Goal: Transaction & Acquisition: Book appointment/travel/reservation

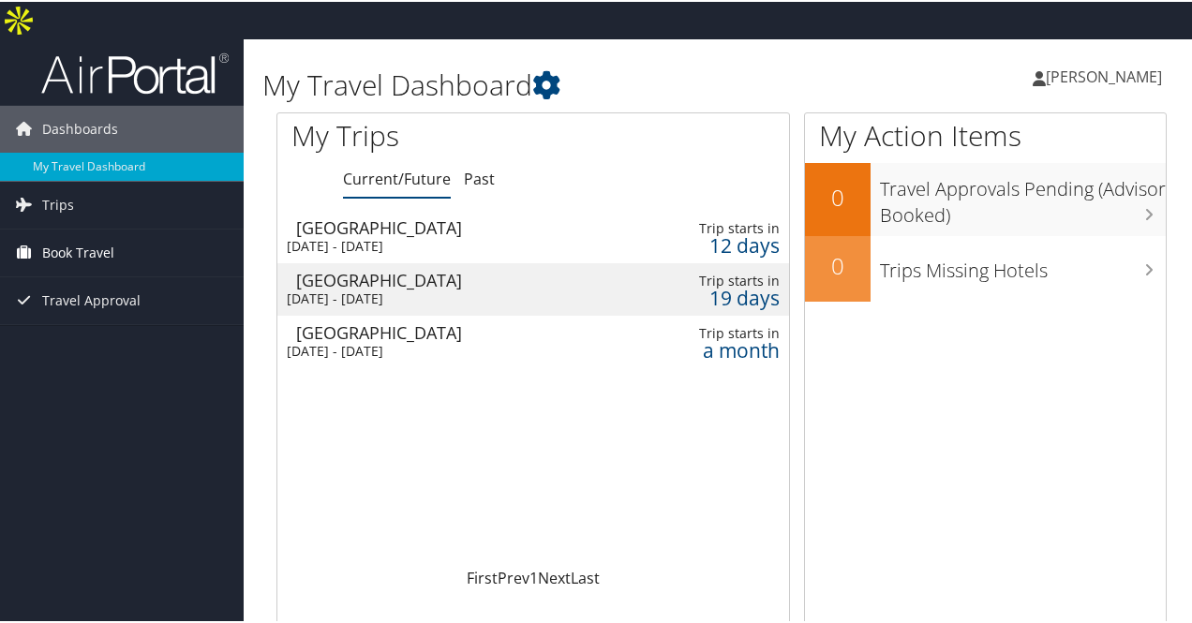
click at [73, 228] on span "Book Travel" at bounding box center [78, 251] width 72 height 47
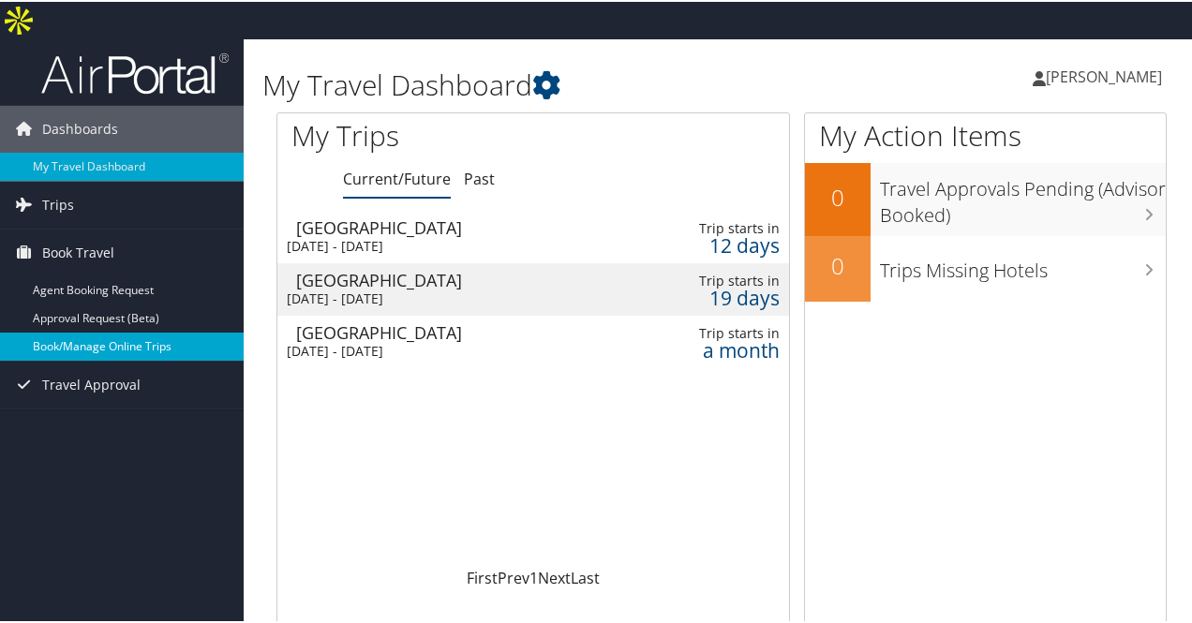
click at [70, 331] on link "Book/Manage Online Trips" at bounding box center [122, 345] width 244 height 28
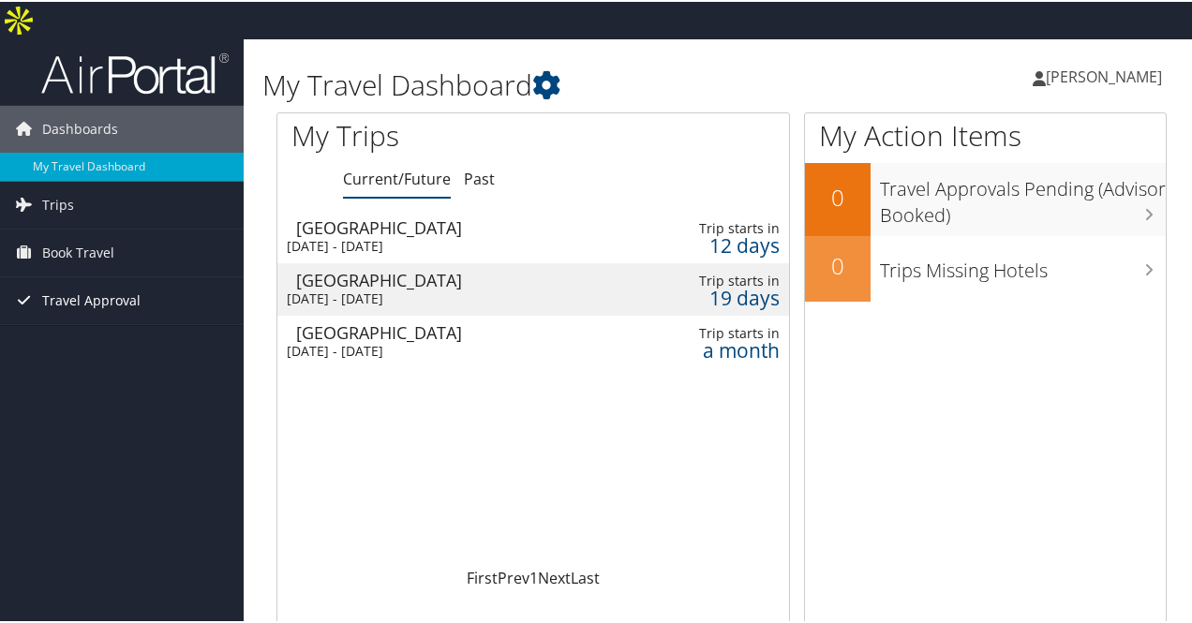
click at [133, 276] on span "Travel Approval" at bounding box center [91, 299] width 98 height 47
click at [86, 228] on span "Book Travel" at bounding box center [78, 251] width 72 height 47
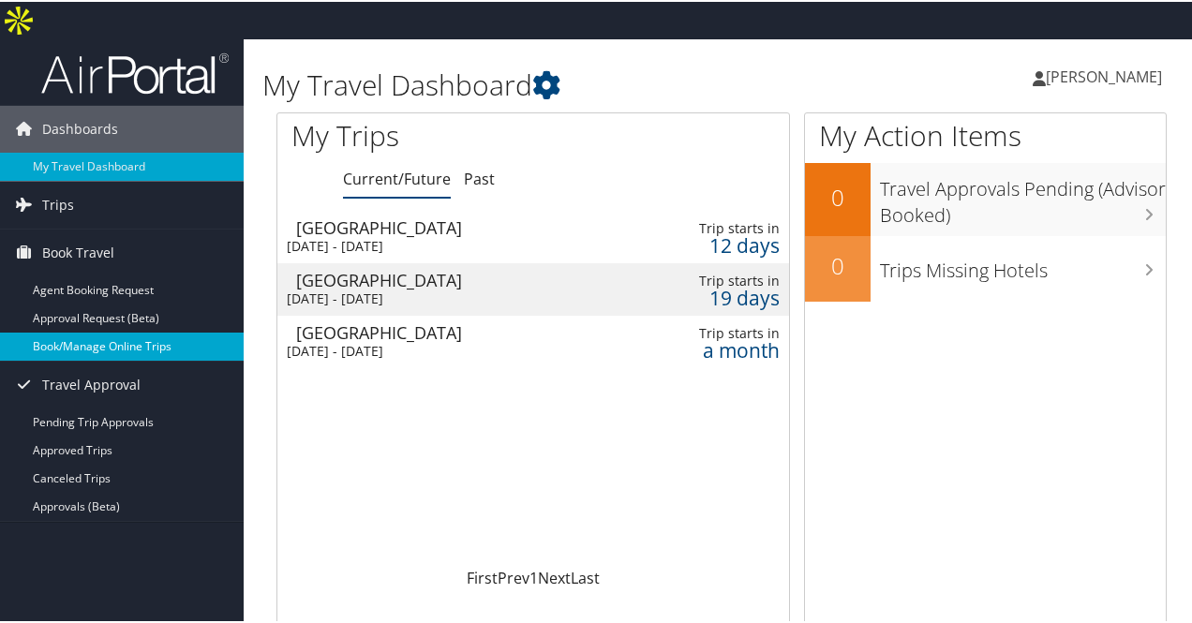
click at [73, 331] on link "Book/Manage Online Trips" at bounding box center [122, 345] width 244 height 28
